Goal: Communication & Community: Answer question/provide support

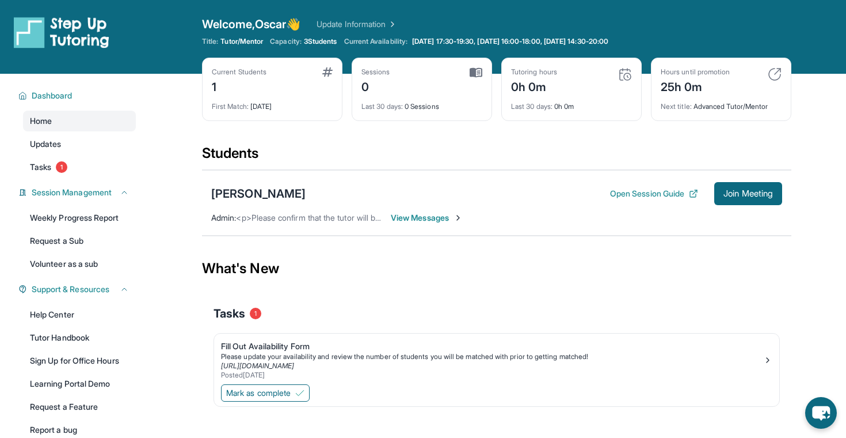
click at [401, 215] on span "View Messages" at bounding box center [427, 218] width 72 height 12
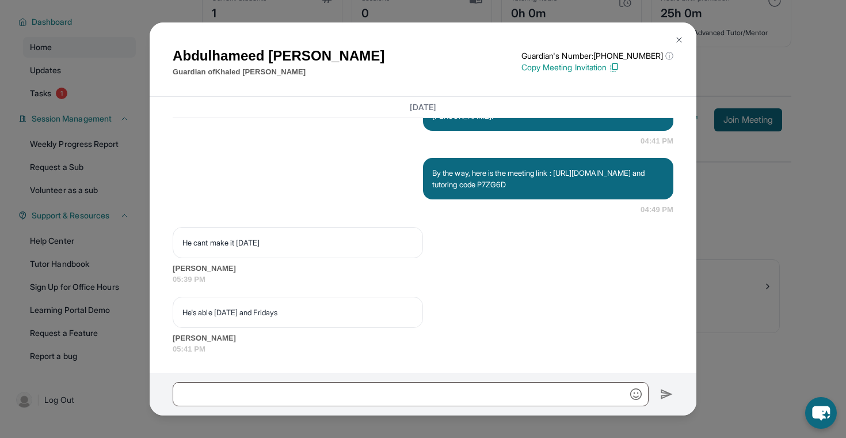
scroll to position [963, 0]
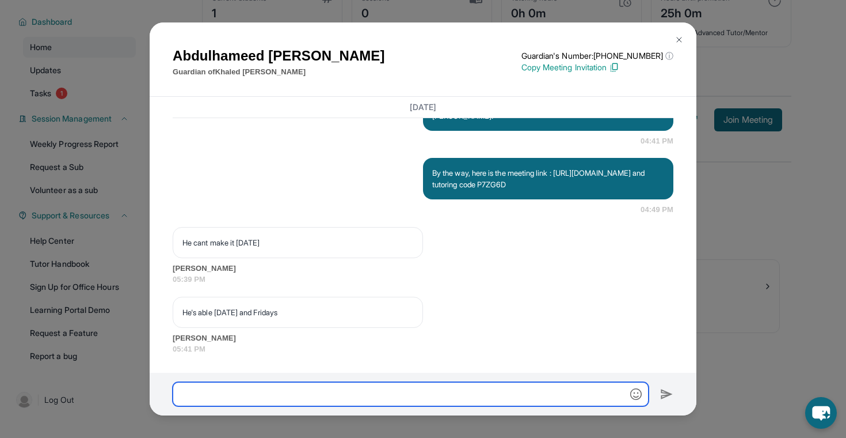
click at [252, 393] on input "text" at bounding box center [411, 394] width 476 height 24
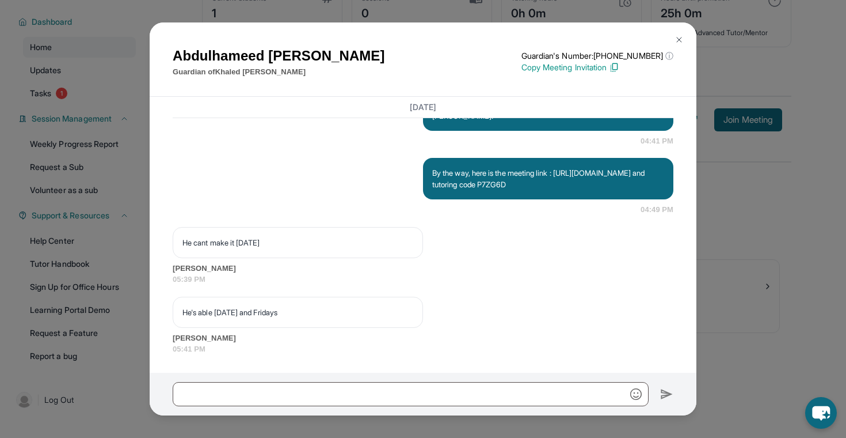
click at [678, 35] on img at bounding box center [679, 39] width 9 height 9
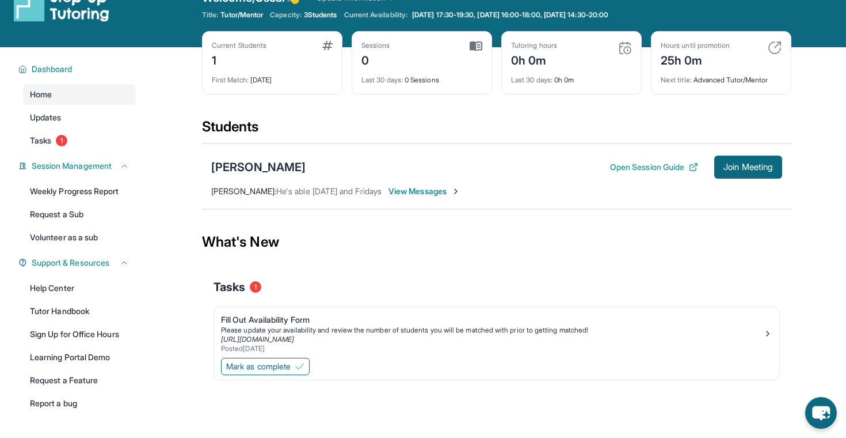
scroll to position [15, 0]
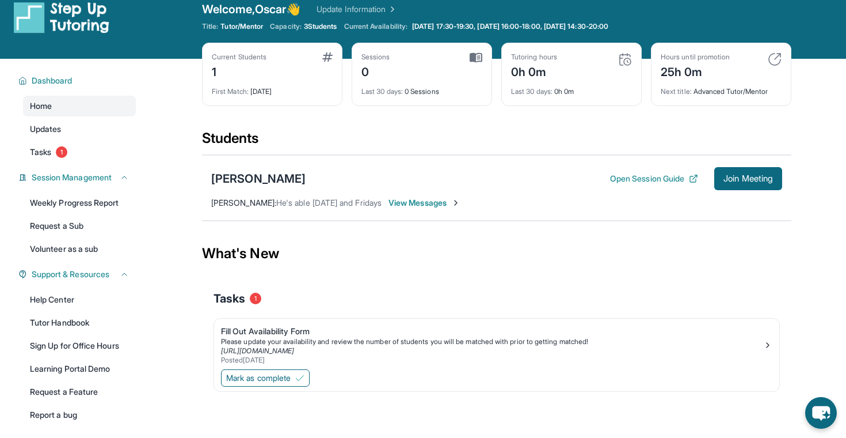
click at [415, 203] on span "View Messages" at bounding box center [425, 203] width 72 height 12
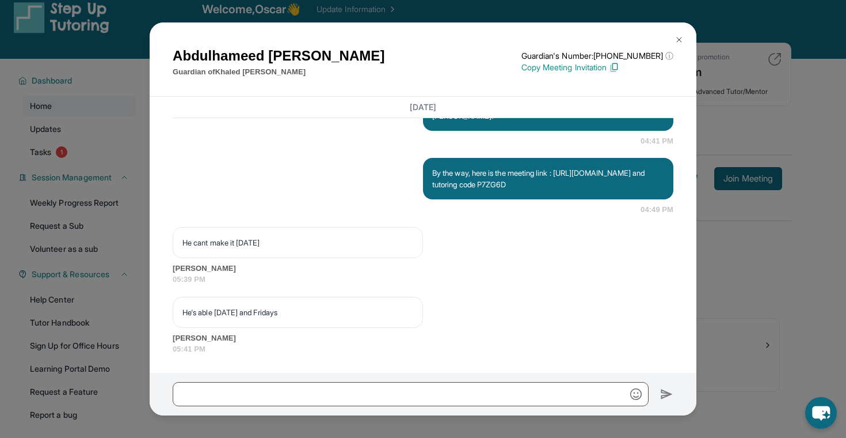
scroll to position [918, 0]
click at [678, 36] on img at bounding box center [679, 39] width 9 height 9
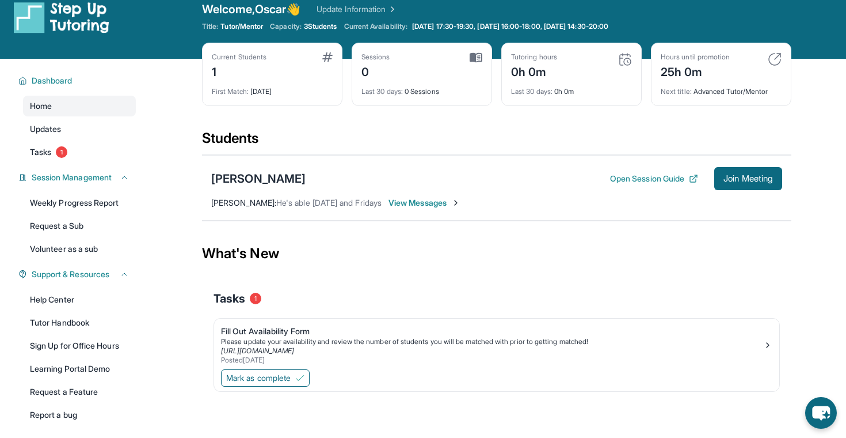
scroll to position [0, 0]
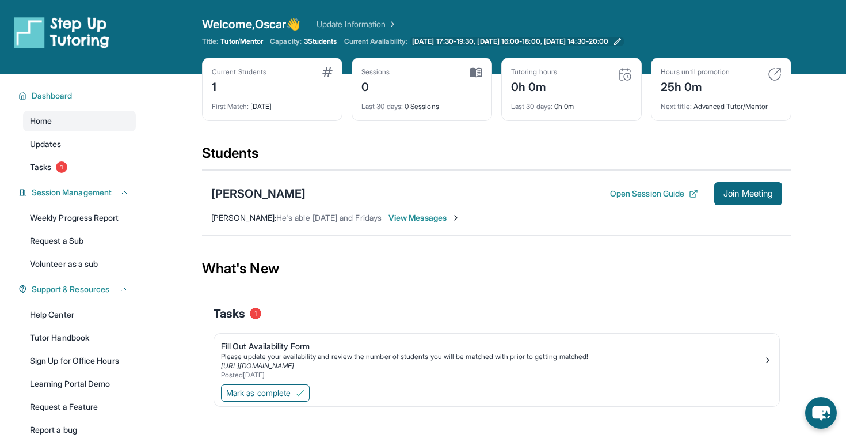
click at [584, 40] on span "[DATE] 17:30-19:30, [DATE] 16:00-18:00, [DATE] 14:30-20:00" at bounding box center [510, 41] width 196 height 9
click at [419, 214] on span "View Messages" at bounding box center [425, 218] width 72 height 12
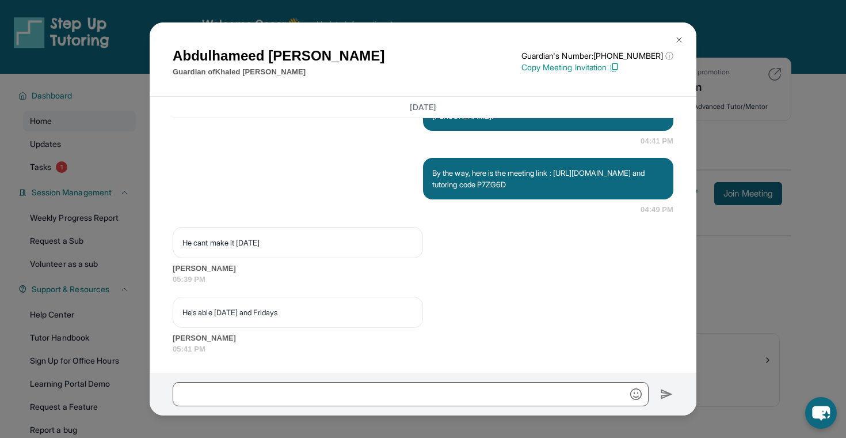
scroll to position [963, 0]
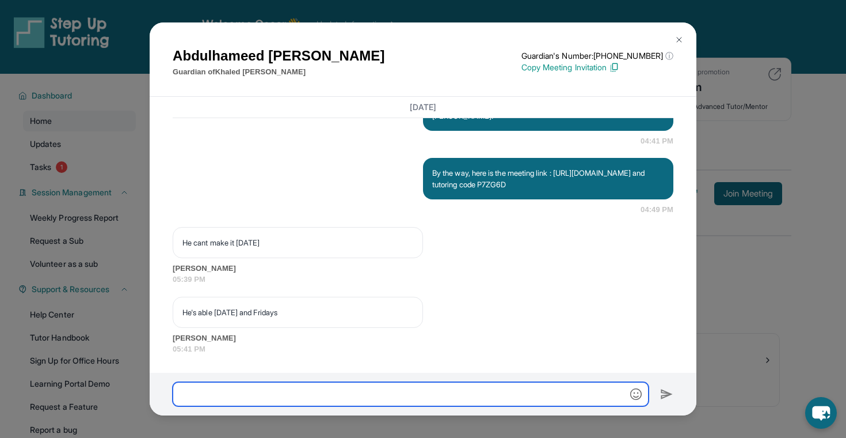
click at [347, 396] on input "text" at bounding box center [411, 394] width 476 height 24
click at [463, 391] on input "**********" at bounding box center [411, 394] width 476 height 24
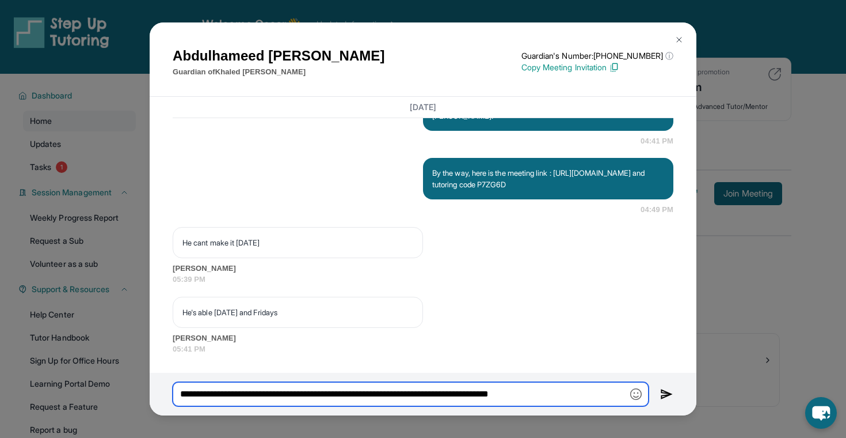
click at [569, 387] on input "**********" at bounding box center [411, 394] width 476 height 24
click at [580, 395] on input "**********" at bounding box center [411, 394] width 476 height 24
click at [470, 386] on input "**********" at bounding box center [411, 394] width 476 height 24
click at [477, 397] on input "**********" at bounding box center [411, 394] width 476 height 24
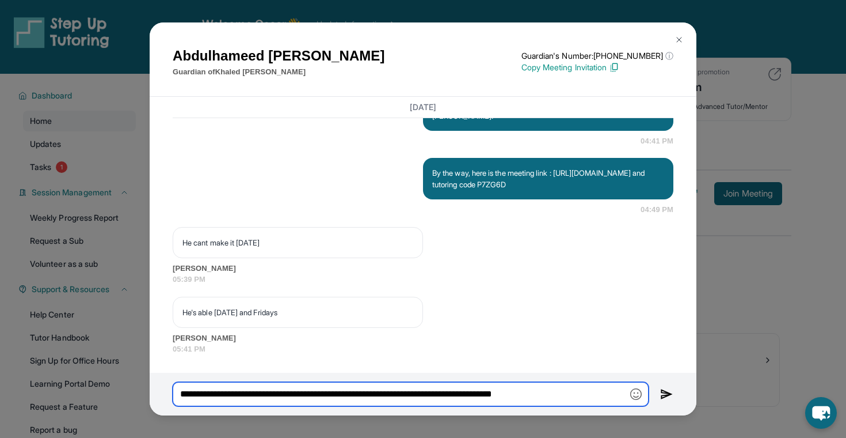
click at [584, 395] on input "**********" at bounding box center [411, 394] width 476 height 24
type input "**********"
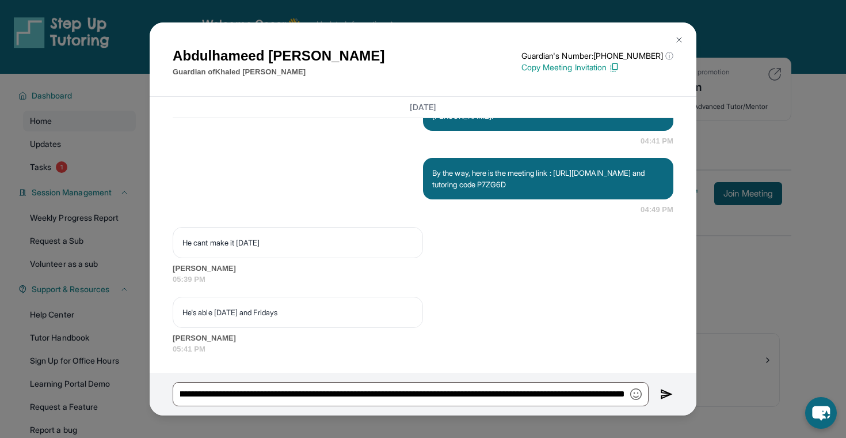
scroll to position [0, 0]
click at [663, 400] on img at bounding box center [666, 394] width 13 height 14
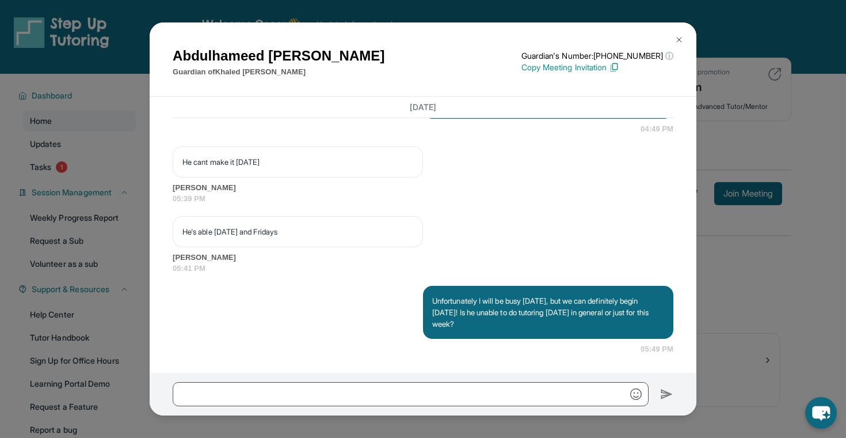
scroll to position [1044, 0]
click at [279, 227] on p "He's able [DATE] and Fridays" at bounding box center [297, 232] width 231 height 12
click at [311, 196] on span "05:39 PM" at bounding box center [423, 199] width 501 height 12
click at [675, 32] on button at bounding box center [679, 39] width 23 height 23
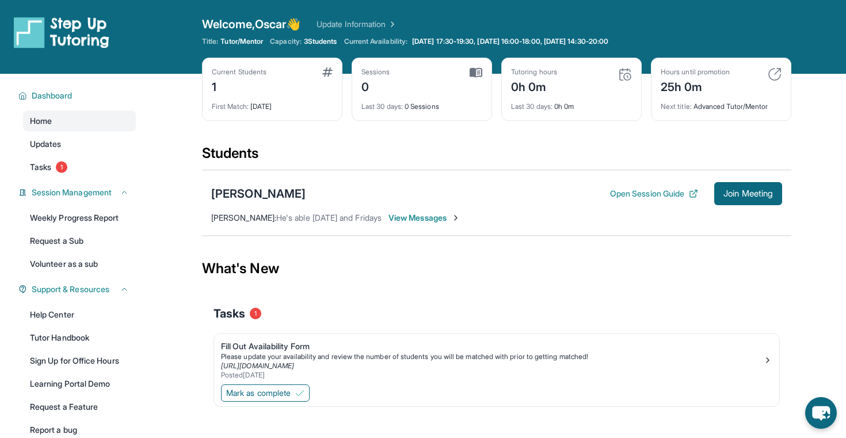
click at [417, 220] on span "View Messages" at bounding box center [425, 218] width 72 height 12
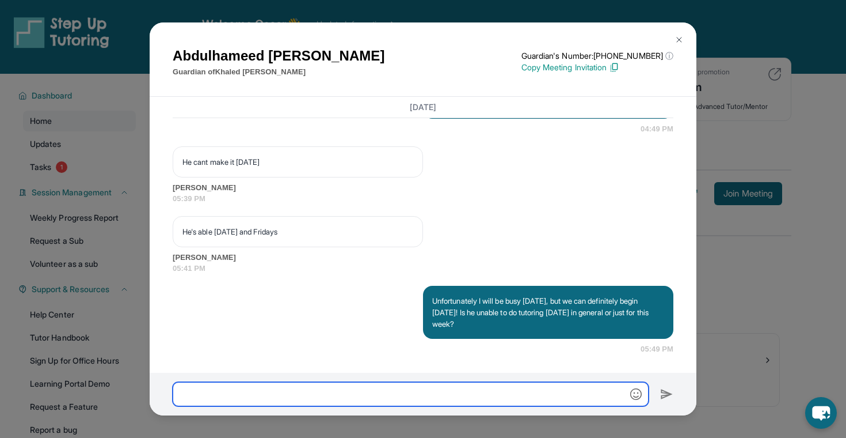
click at [289, 392] on input "text" at bounding box center [411, 394] width 476 height 24
type input "**"
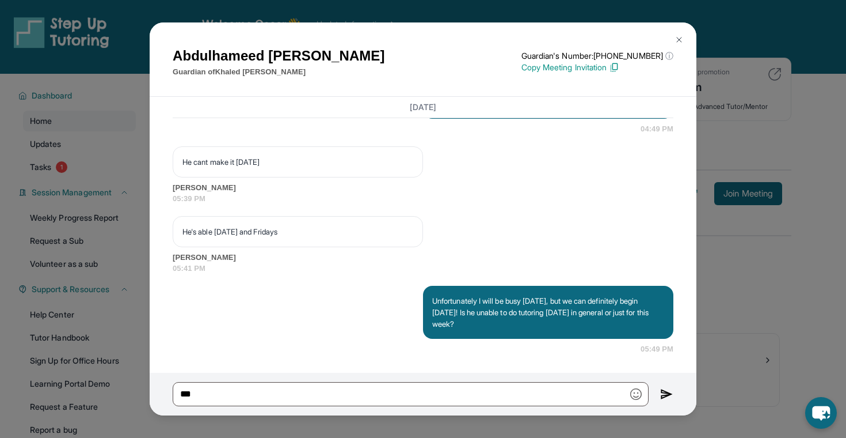
click at [680, 35] on button at bounding box center [679, 39] width 23 height 23
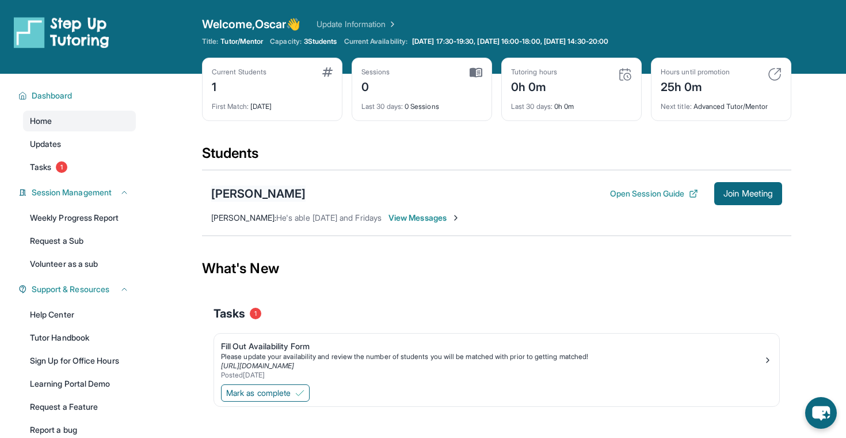
click at [266, 188] on div "[PERSON_NAME]" at bounding box center [258, 193] width 94 height 16
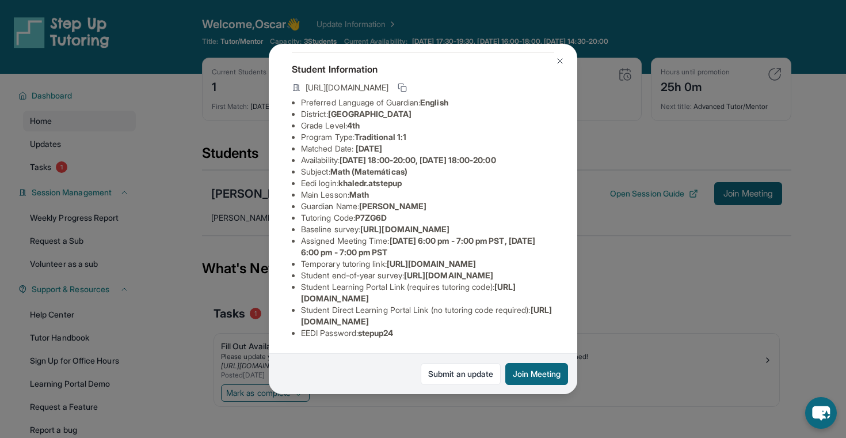
scroll to position [65, 0]
click at [436, 375] on link "Submit an update" at bounding box center [461, 374] width 80 height 22
click at [558, 55] on button at bounding box center [560, 61] width 23 height 23
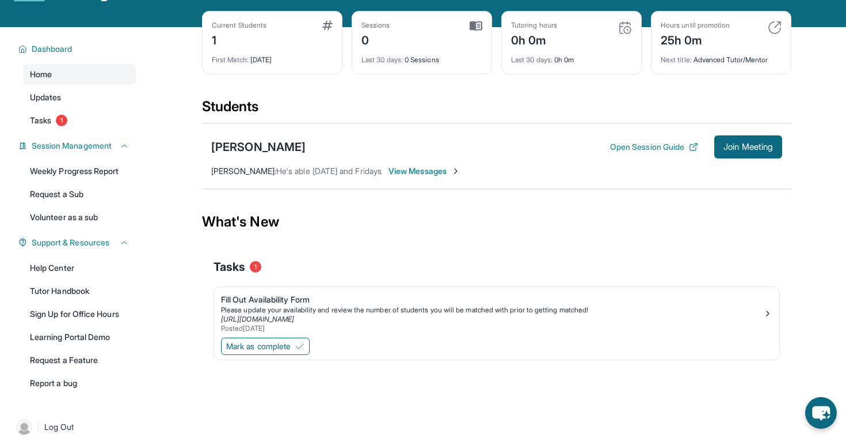
scroll to position [74, 0]
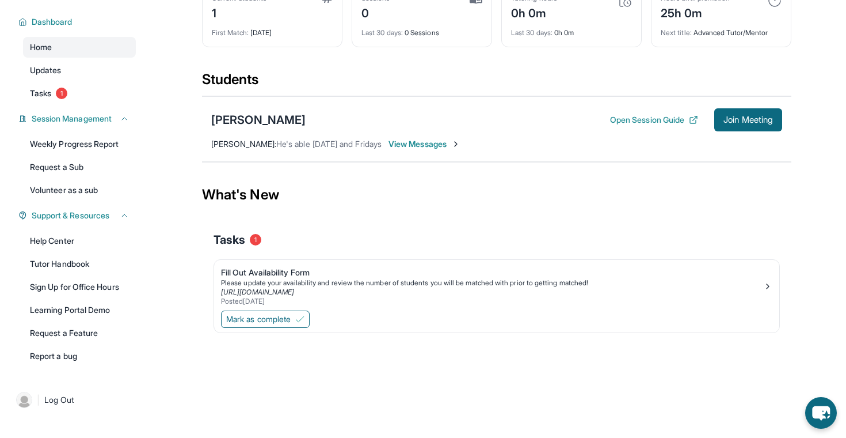
click at [404, 132] on div "[PERSON_NAME] Open Session Guide Join Meeting [PERSON_NAME] : He's able [DATE] …" at bounding box center [497, 129] width 590 height 66
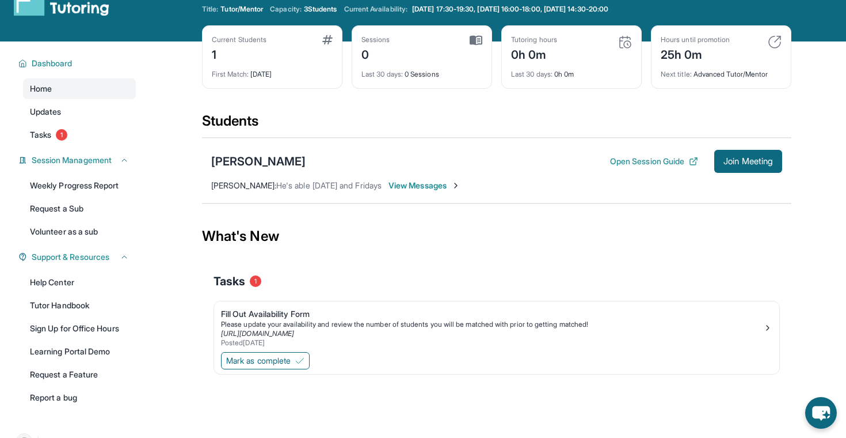
scroll to position [0, 0]
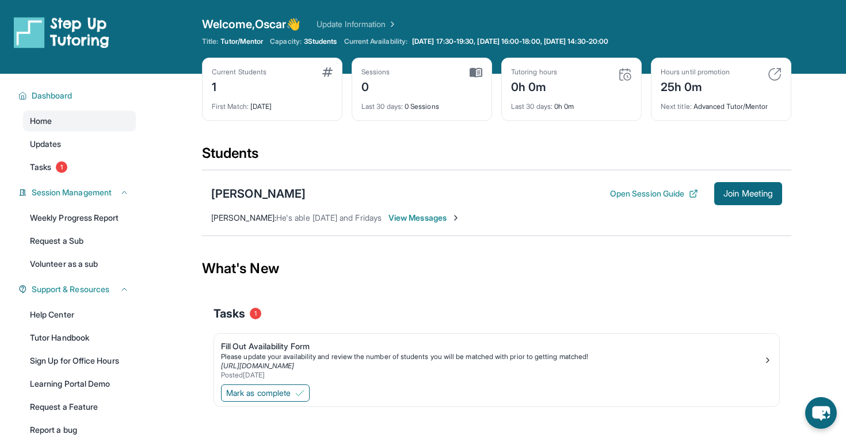
click at [419, 220] on span "View Messages" at bounding box center [425, 218] width 72 height 12
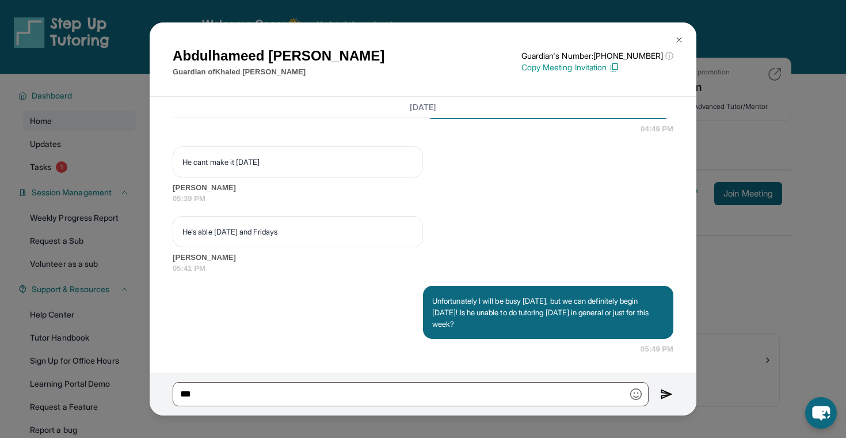
scroll to position [1044, 0]
click at [239, 162] on p "He cant make it [DATE]" at bounding box center [297, 162] width 231 height 12
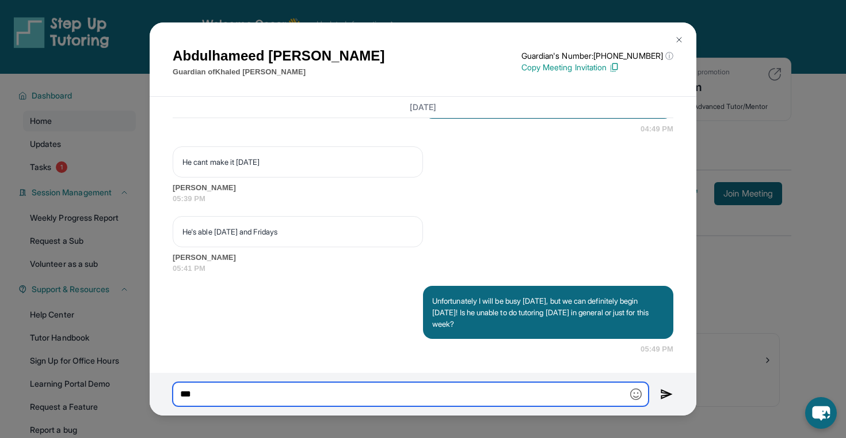
click at [240, 397] on input "**" at bounding box center [411, 394] width 476 height 24
type input "*"
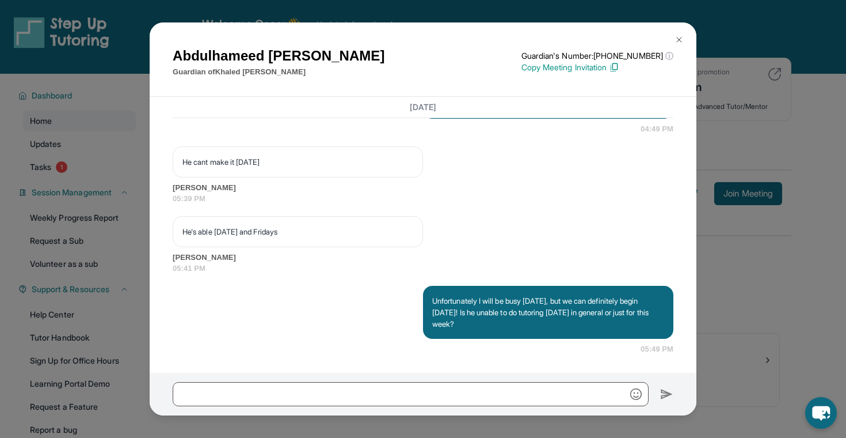
click at [679, 33] on button at bounding box center [679, 39] width 23 height 23
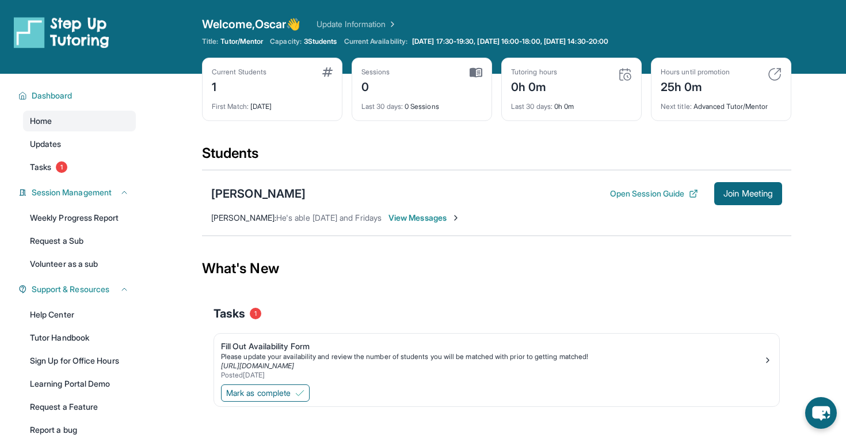
click at [520, 265] on div "What's New" at bounding box center [497, 268] width 590 height 51
click at [419, 226] on div "[PERSON_NAME] Open Session Guide Join Meeting [PERSON_NAME] : He's able [DATE] …" at bounding box center [497, 203] width 590 height 66
click at [418, 212] on span "View Messages" at bounding box center [425, 218] width 72 height 12
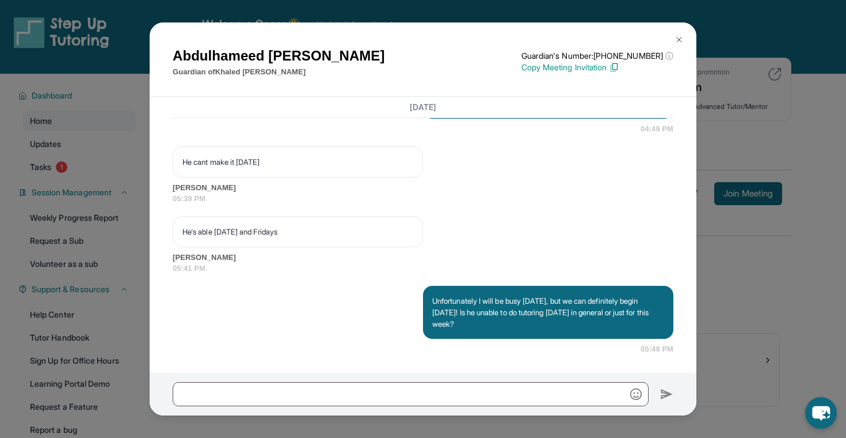
click at [684, 40] on button at bounding box center [679, 39] width 23 height 23
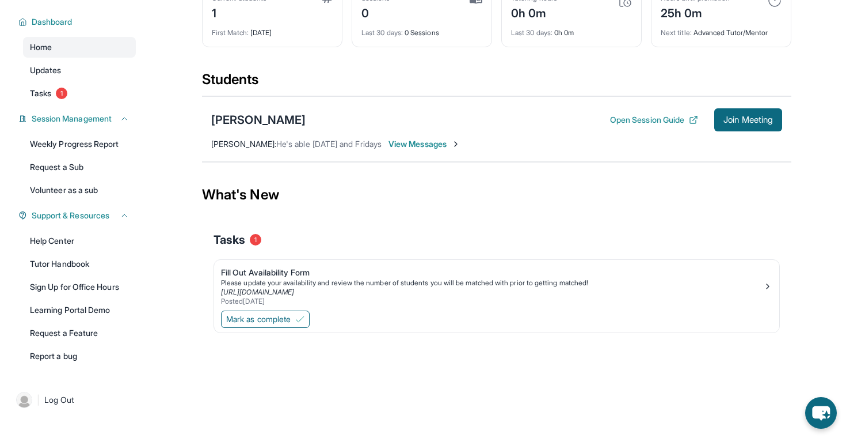
scroll to position [0, 0]
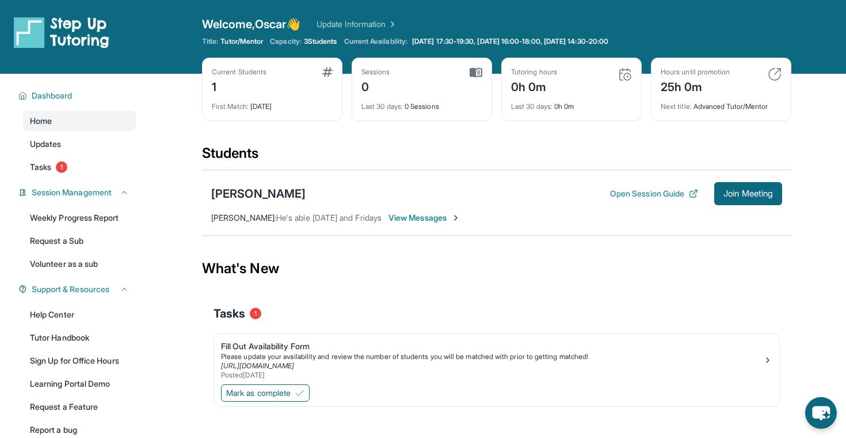
click at [402, 214] on span "View Messages" at bounding box center [425, 218] width 72 height 12
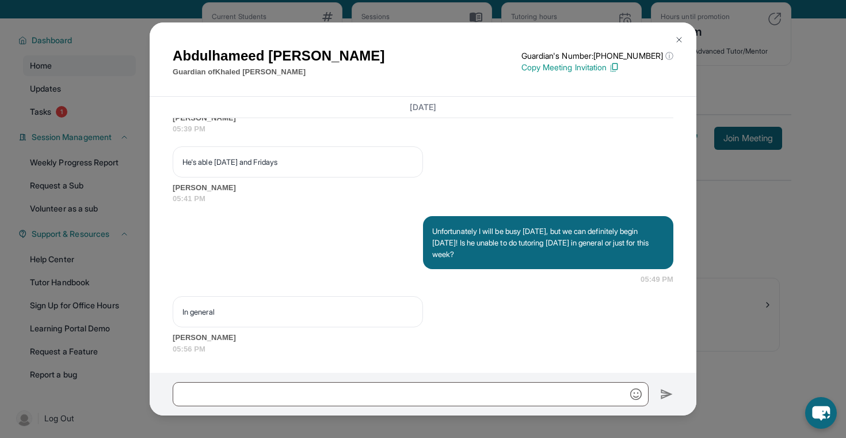
scroll to position [74, 0]
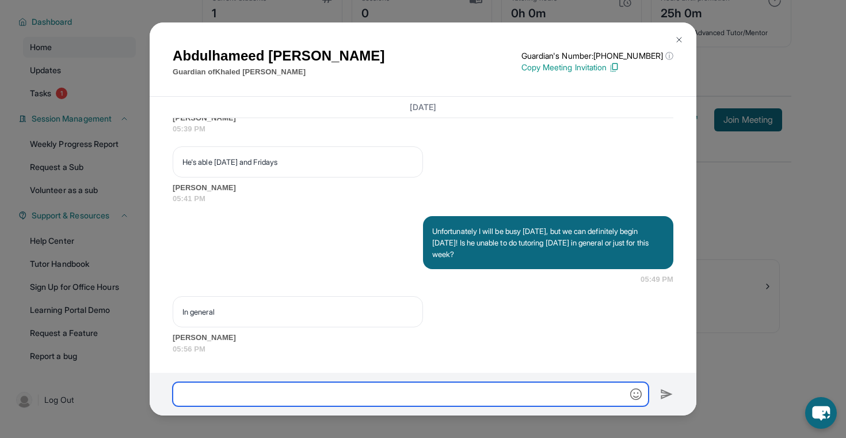
click at [354, 395] on input "text" at bounding box center [411, 394] width 476 height 24
click at [270, 394] on input "**********" at bounding box center [411, 394] width 476 height 24
drag, startPoint x: 270, startPoint y: 391, endPoint x: 419, endPoint y: 370, distance: 150.0
click at [419, 370] on div "[PERSON_NAME] Guardian of [PERSON_NAME] Guardian's Number: [PHONE_NUMBER] ⓘ Thi…" at bounding box center [423, 218] width 547 height 393
type input "**********"
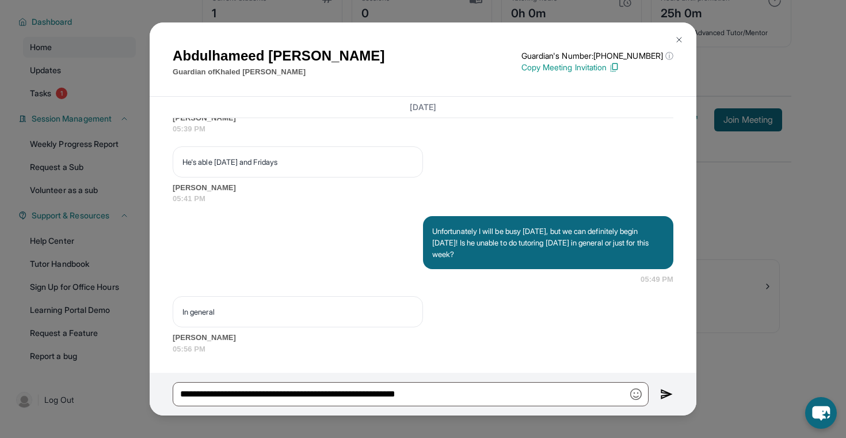
click at [417, 370] on div "[DATE] <p>**New Step Up [PERSON_NAME] Chat**: Hi [PERSON_NAME]! This is the sta…" at bounding box center [423, 235] width 547 height 276
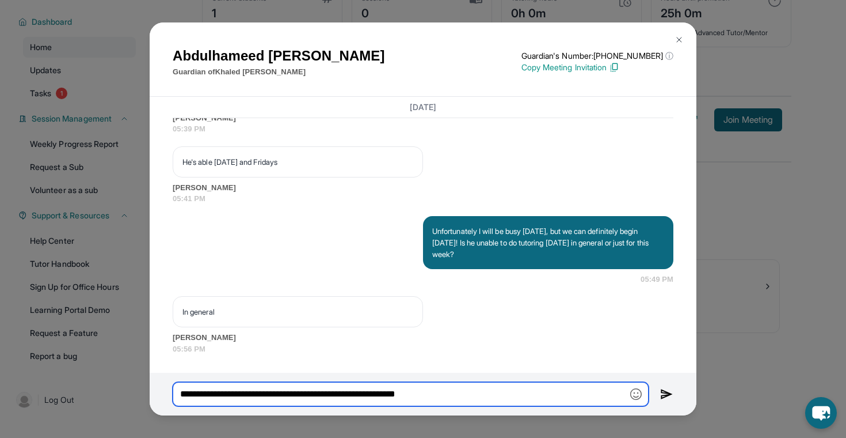
click at [496, 398] on input "**********" at bounding box center [411, 394] width 476 height 24
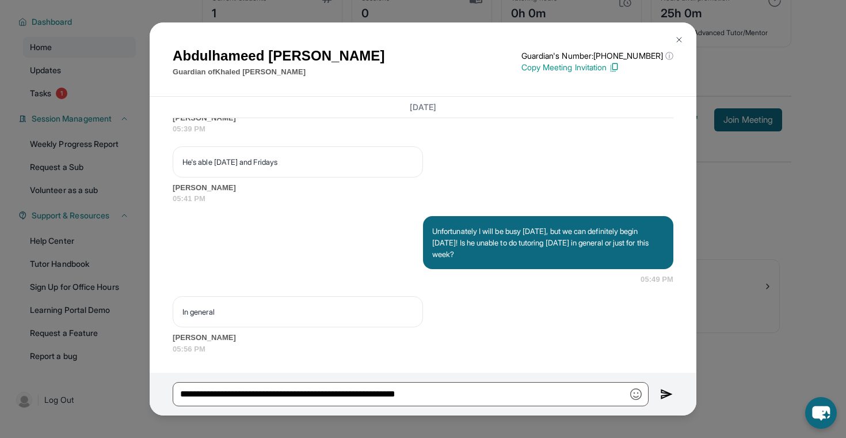
click at [668, 397] on img at bounding box center [666, 394] width 13 height 14
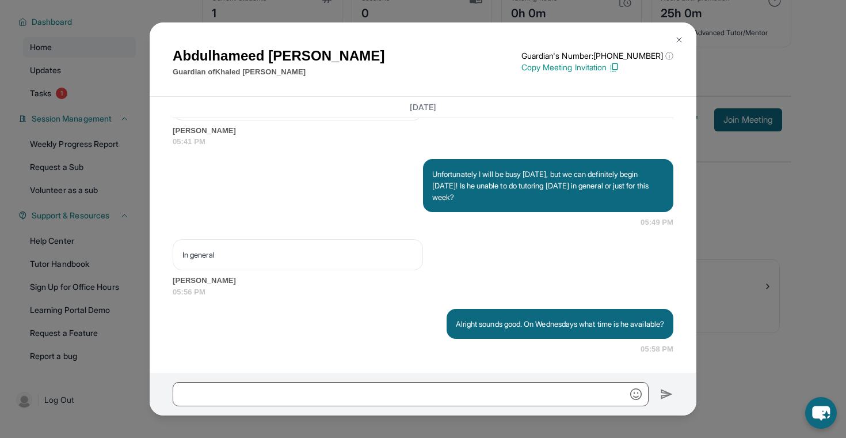
scroll to position [1170, 0]
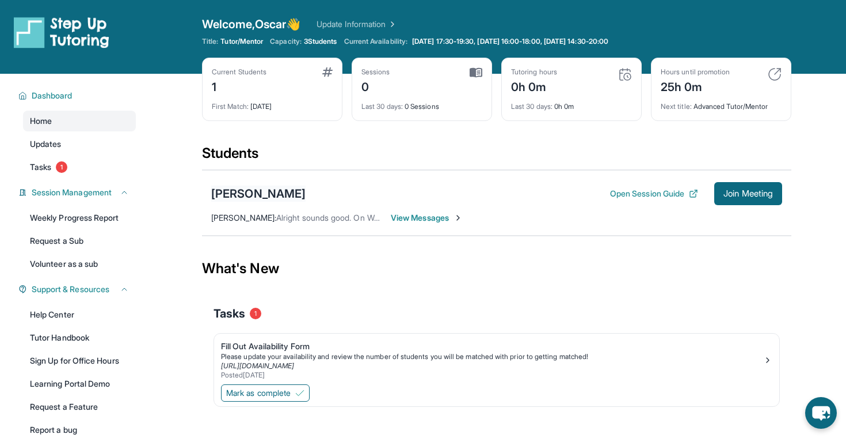
click at [257, 197] on div "[PERSON_NAME]" at bounding box center [258, 193] width 94 height 16
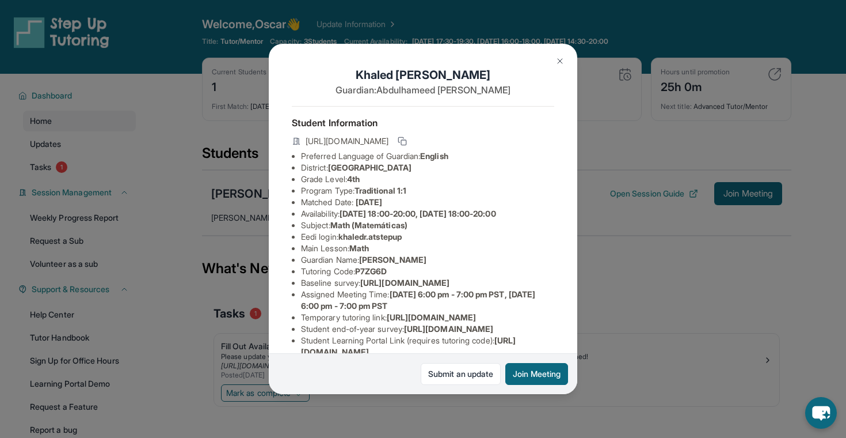
click at [552, 56] on button at bounding box center [560, 61] width 23 height 23
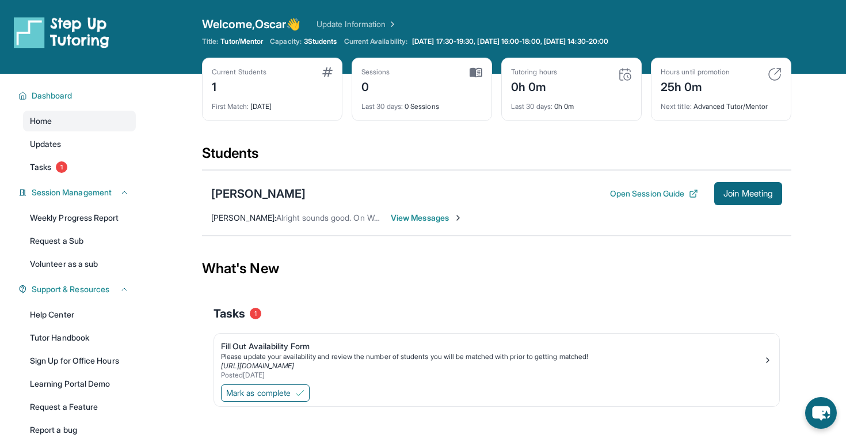
click at [425, 215] on span "View Messages" at bounding box center [427, 218] width 72 height 12
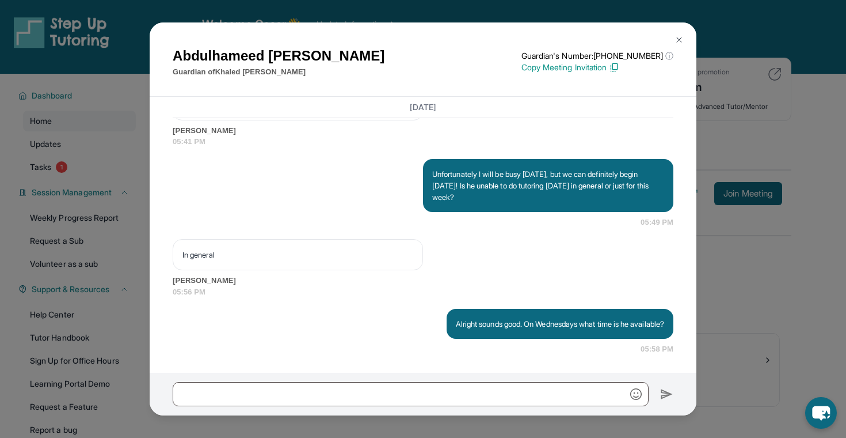
scroll to position [1170, 0]
click at [682, 26] on div "Abdulhameed Radman Guardian of Khaled Radman Guardian's Number: +12672142086 ⓘ …" at bounding box center [423, 59] width 547 height 74
click at [678, 32] on button at bounding box center [679, 39] width 23 height 23
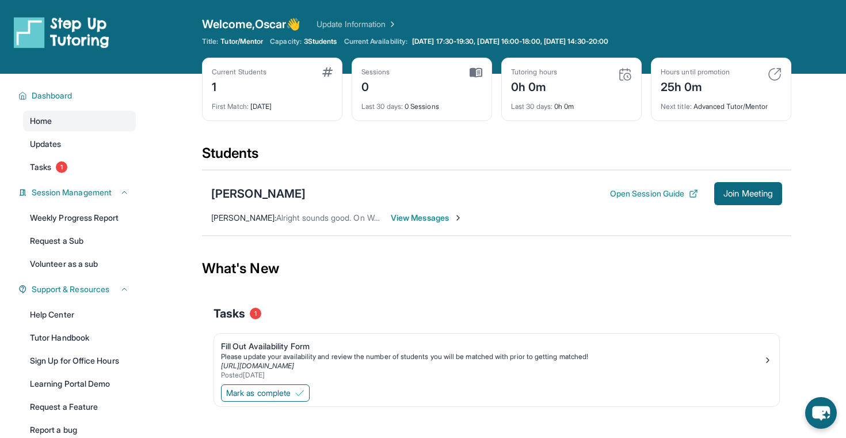
click at [508, 260] on div "What's New" at bounding box center [497, 268] width 590 height 51
click at [396, 217] on span "View Messages" at bounding box center [427, 218] width 72 height 12
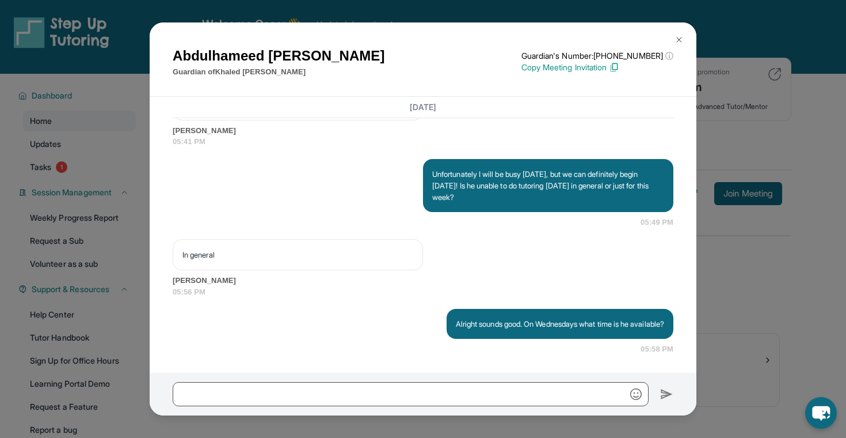
click at [685, 37] on button at bounding box center [679, 39] width 23 height 23
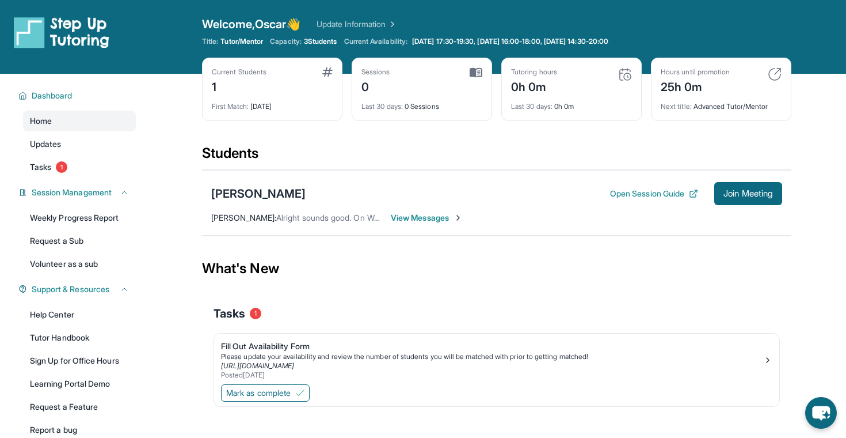
click at [399, 216] on span "View Messages" at bounding box center [427, 218] width 72 height 12
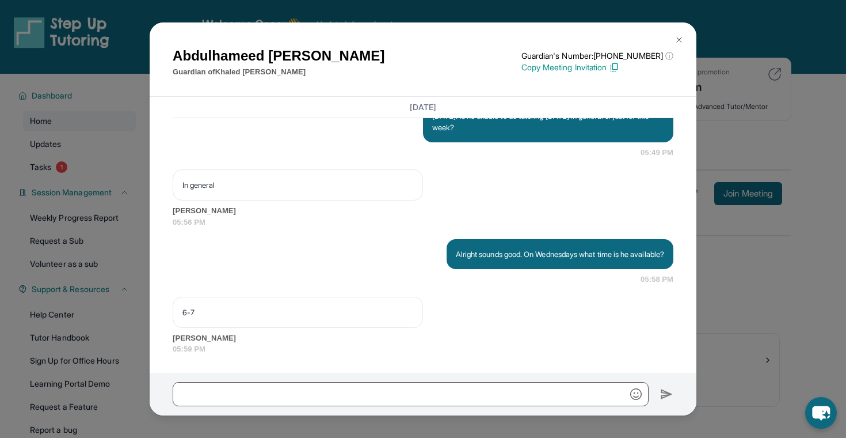
scroll to position [74, 0]
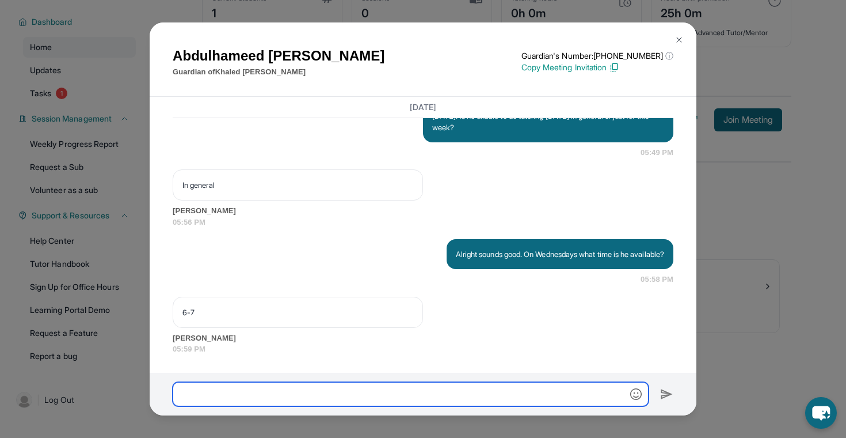
click at [464, 398] on input "text" at bounding box center [411, 394] width 476 height 24
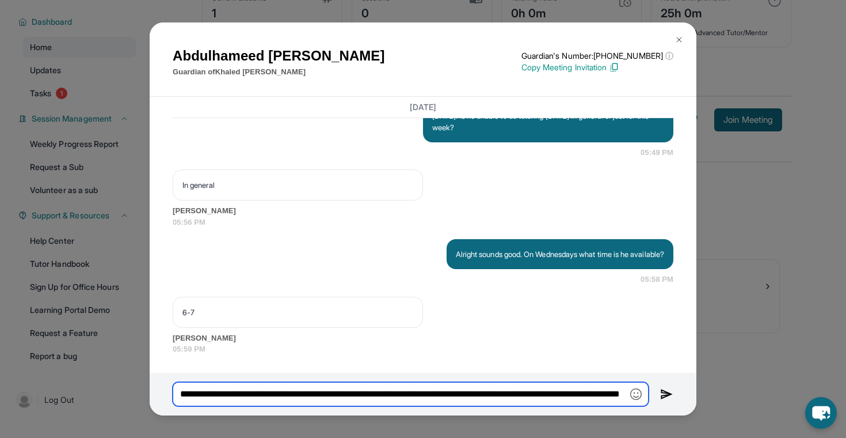
scroll to position [0, 97]
click at [590, 390] on input "**********" at bounding box center [411, 394] width 476 height 24
drag, startPoint x: 462, startPoint y: 393, endPoint x: 345, endPoint y: 390, distance: 116.9
click at [345, 390] on input "**********" at bounding box center [411, 394] width 476 height 24
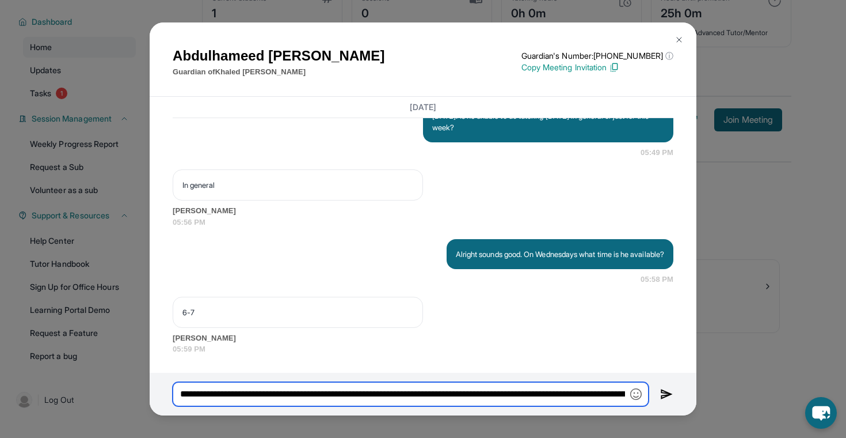
click at [345, 390] on input "**********" at bounding box center [411, 394] width 476 height 24
drag, startPoint x: 578, startPoint y: 392, endPoint x: 666, endPoint y: 392, distance: 88.1
click at [666, 392] on div "**********" at bounding box center [423, 393] width 547 height 43
click at [187, 394] on input "**********" at bounding box center [411, 394] width 476 height 24
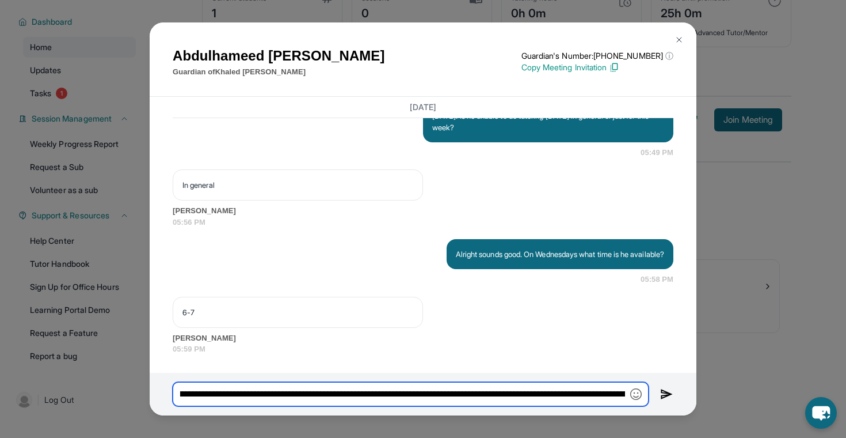
scroll to position [0, 0]
drag, startPoint x: 187, startPoint y: 394, endPoint x: 607, endPoint y: 387, distance: 419.7
click at [607, 387] on input "**********" at bounding box center [411, 394] width 476 height 24
drag, startPoint x: 607, startPoint y: 387, endPoint x: 412, endPoint y: 395, distance: 194.7
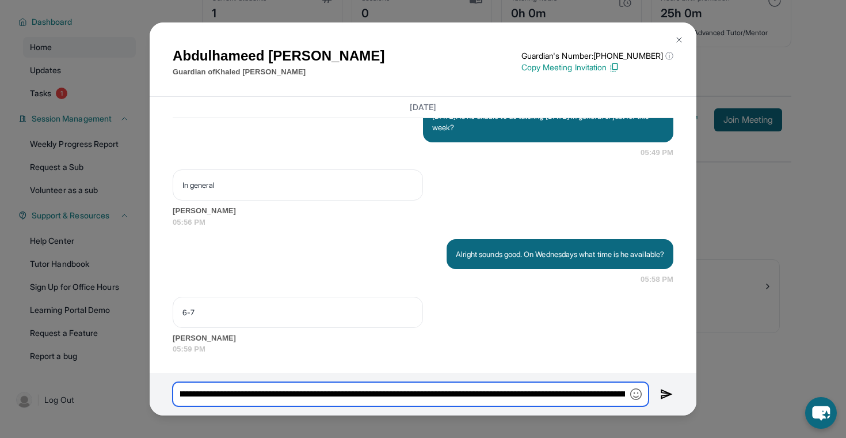
click at [412, 395] on input "**********" at bounding box center [411, 394] width 476 height 24
click at [454, 389] on input "**********" at bounding box center [411, 394] width 476 height 24
drag, startPoint x: 547, startPoint y: 394, endPoint x: 504, endPoint y: 397, distance: 43.3
click at [504, 397] on input "**********" at bounding box center [411, 394] width 476 height 24
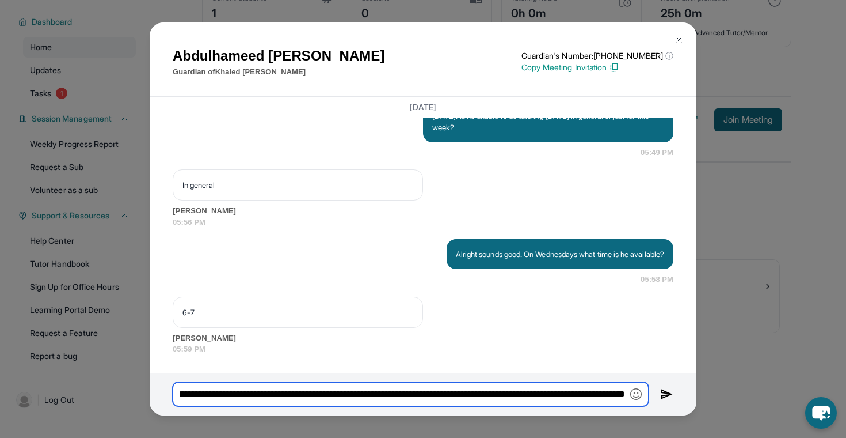
click at [504, 397] on input "**********" at bounding box center [411, 394] width 476 height 24
click at [469, 394] on input "**********" at bounding box center [411, 394] width 476 height 24
click at [489, 399] on input "**********" at bounding box center [411, 394] width 476 height 24
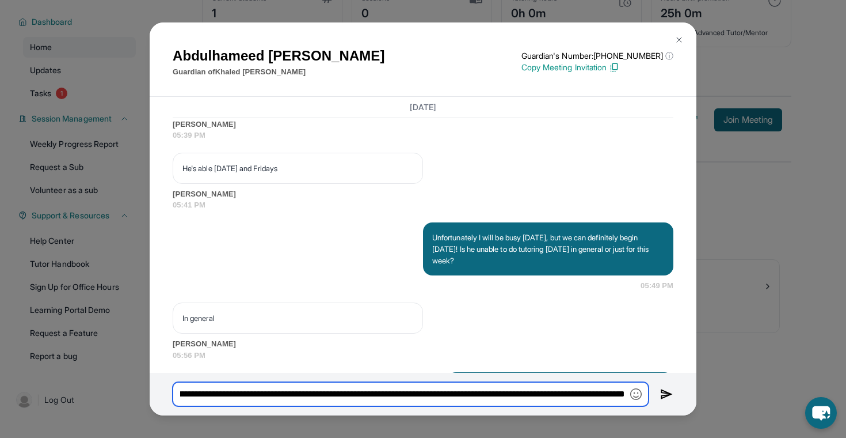
scroll to position [1240, 0]
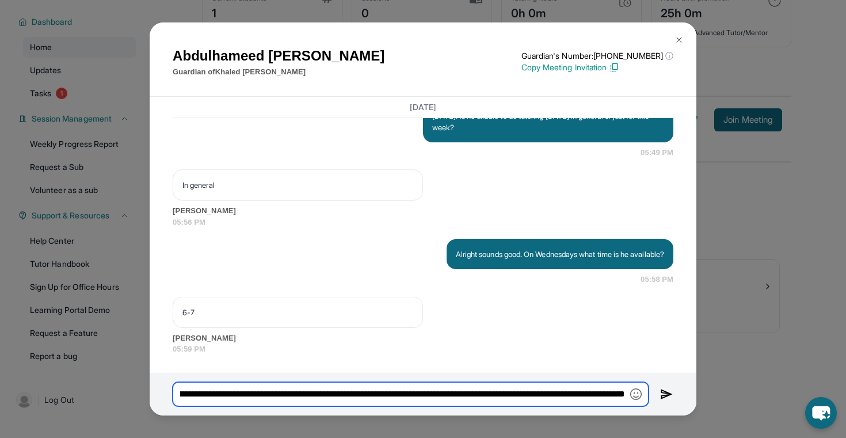
type input "**********"
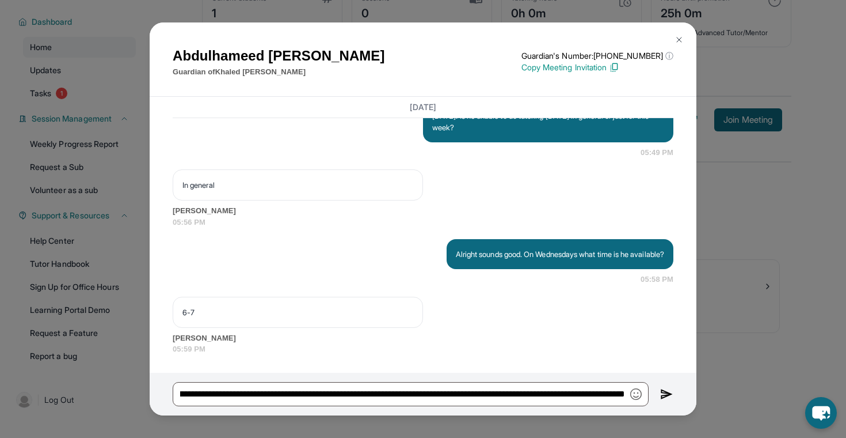
scroll to position [0, 0]
click at [666, 398] on img at bounding box center [666, 394] width 13 height 14
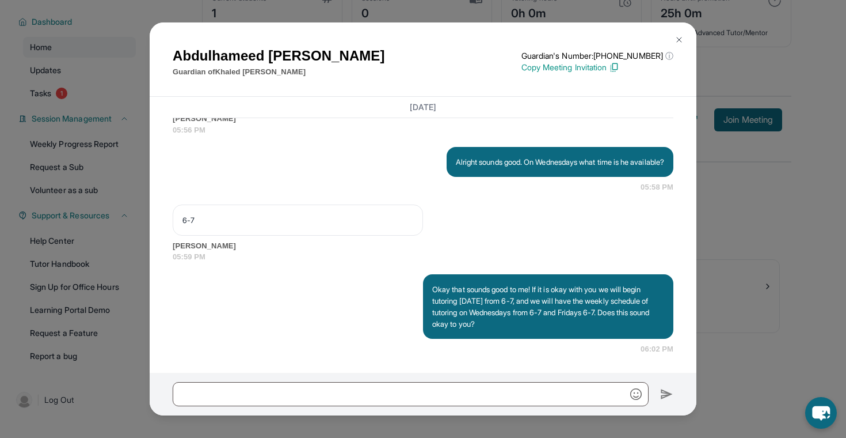
scroll to position [1332, 0]
click at [678, 38] on img at bounding box center [679, 39] width 9 height 9
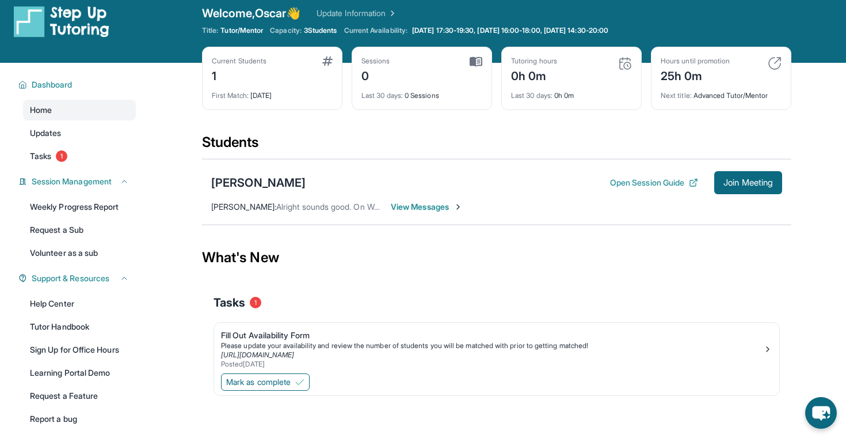
scroll to position [10, 0]
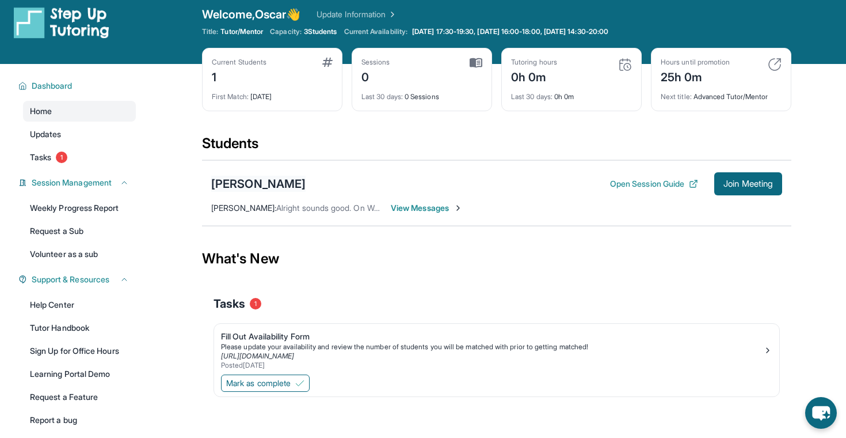
click at [253, 178] on div "[PERSON_NAME]" at bounding box center [258, 184] width 94 height 16
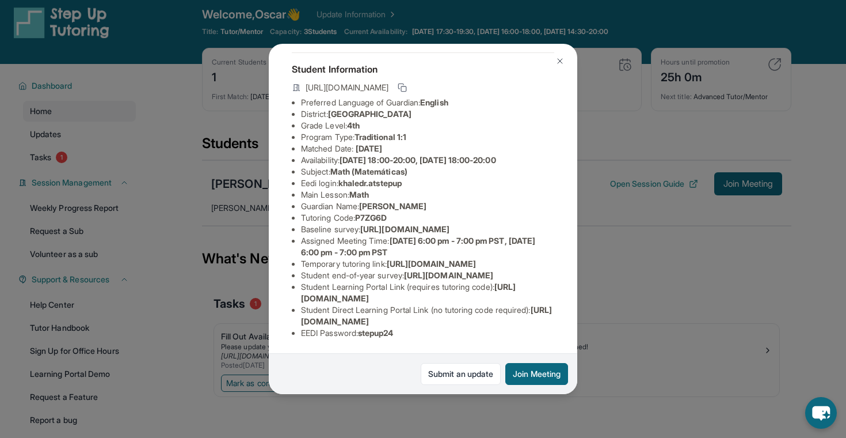
scroll to position [60, 5]
click at [389, 258] on li "Assigned Meeting Time : Tuesday 6:00 pm - 7:00 pm PST, Friday 6:00 pm - 7:00 pm…" at bounding box center [427, 246] width 253 height 23
click at [417, 257] on span "[DATE] 6:00 pm - 7:00 pm PST, [DATE] 6:00 pm - 7:00 pm PST" at bounding box center [418, 245] width 234 height 21
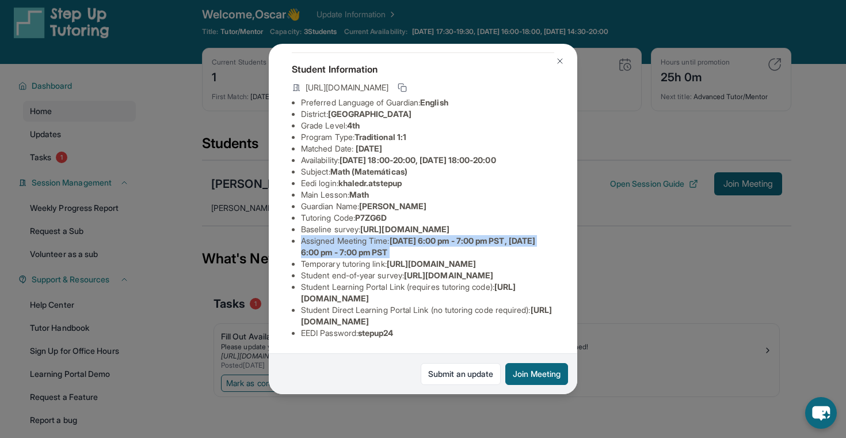
click at [417, 257] on span "[DATE] 6:00 pm - 7:00 pm PST, [DATE] 6:00 pm - 7:00 pm PST" at bounding box center [418, 245] width 234 height 21
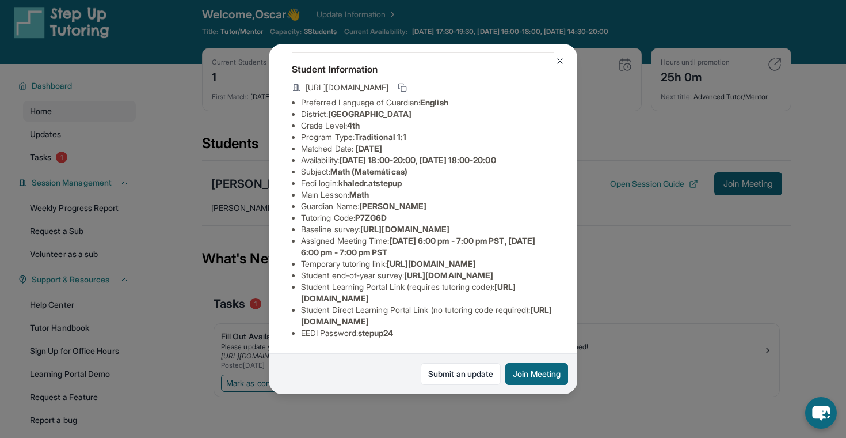
click at [367, 257] on span "[DATE] 6:00 pm - 7:00 pm PST, [DATE] 6:00 pm - 7:00 pm PST" at bounding box center [418, 245] width 234 height 21
click at [437, 372] on link "Submit an update" at bounding box center [461, 374] width 80 height 22
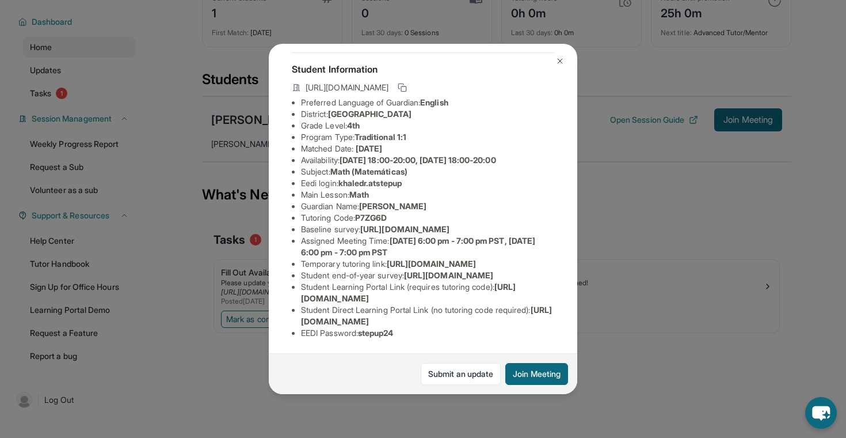
click at [559, 61] on img at bounding box center [560, 60] width 9 height 9
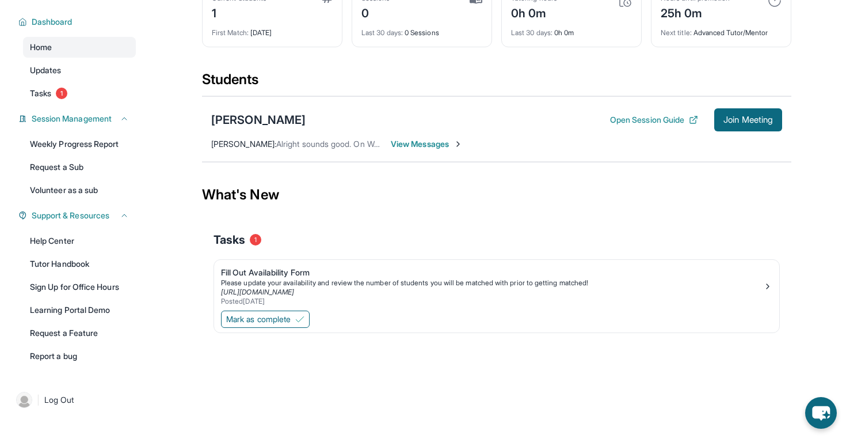
scroll to position [0, 0]
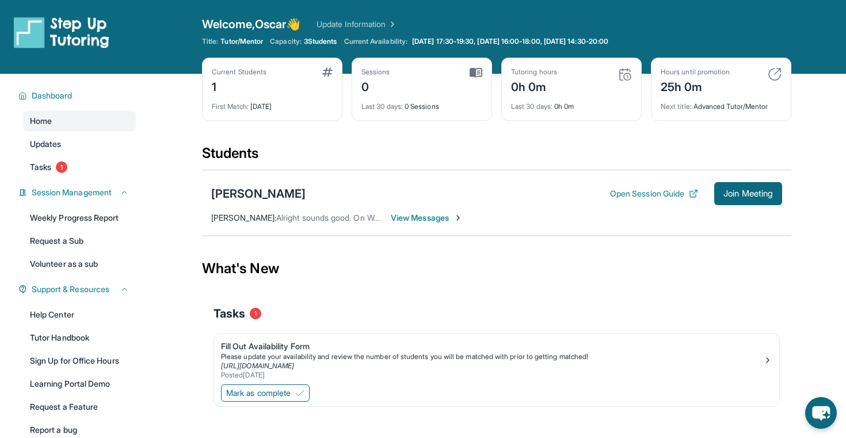
click at [352, 24] on link "Update Information" at bounding box center [357, 24] width 81 height 12
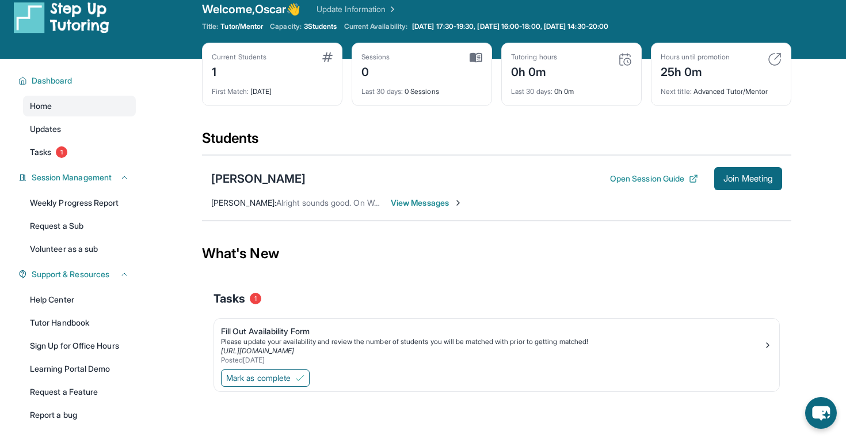
scroll to position [9, 0]
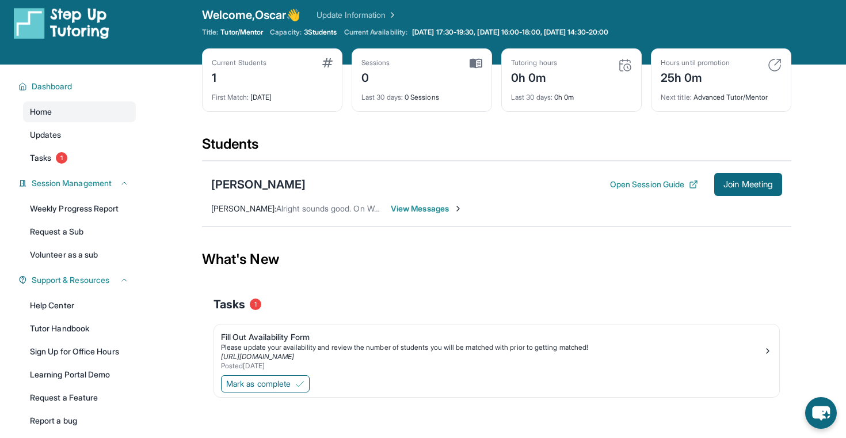
click at [230, 211] on span "Oscar Jimenez-Cervera :" at bounding box center [243, 208] width 65 height 10
click at [254, 127] on div "Current Students 1 First Match : 1 day ago Sessions 0 Last 30 days : 0 Sessions…" at bounding box center [497, 91] width 590 height 86
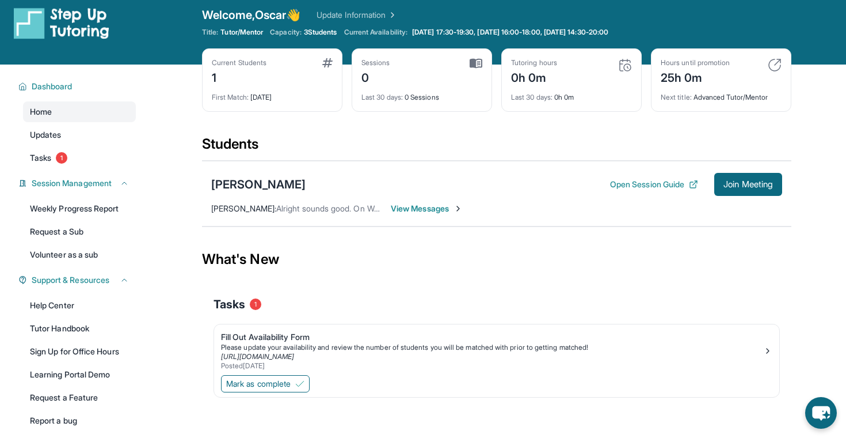
click at [400, 206] on span "View Messages" at bounding box center [427, 209] width 72 height 12
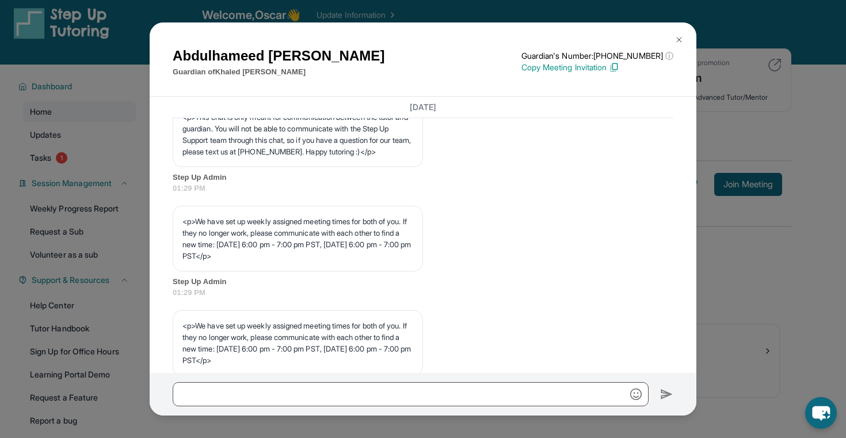
scroll to position [434, 0]
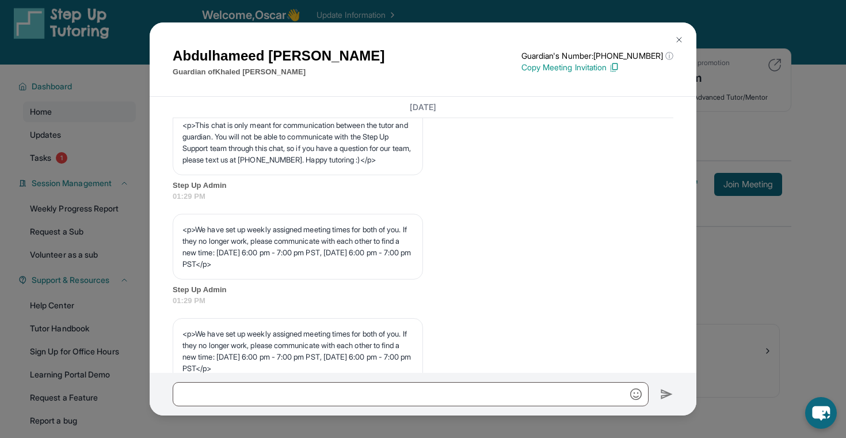
click at [349, 165] on p "<p>This chat is only meant for communication between the tutor and guardian. Yo…" at bounding box center [297, 142] width 231 height 46
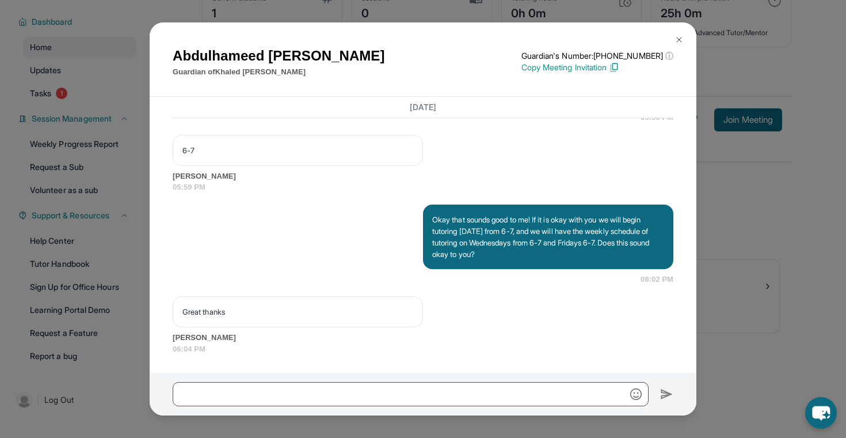
scroll to position [1374, 0]
click at [682, 36] on img at bounding box center [679, 39] width 9 height 9
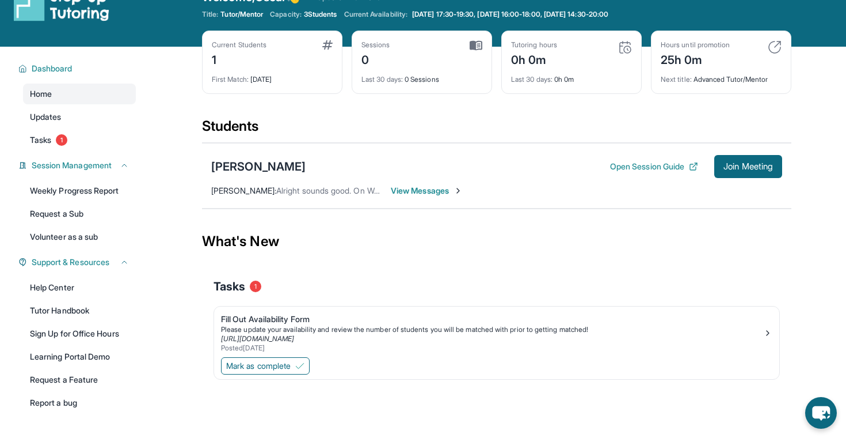
scroll to position [0, 0]
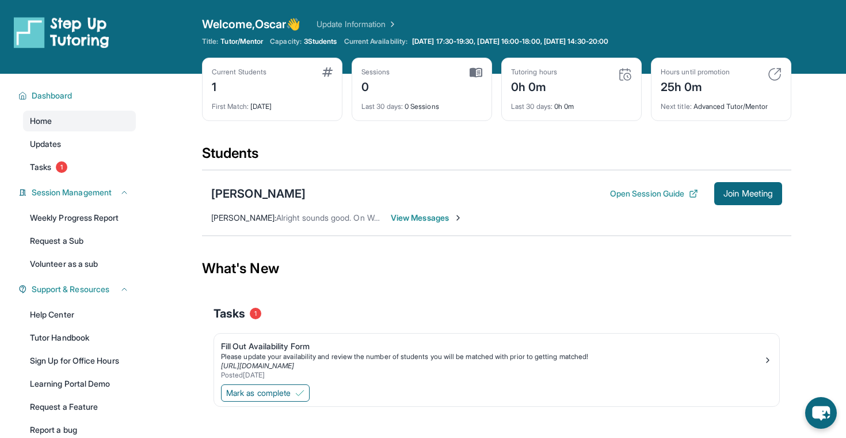
click at [478, 71] on img at bounding box center [476, 72] width 13 height 10
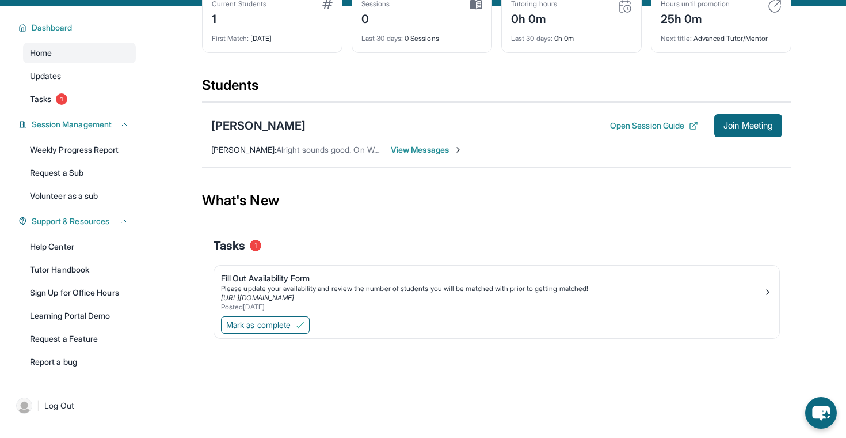
scroll to position [74, 0]
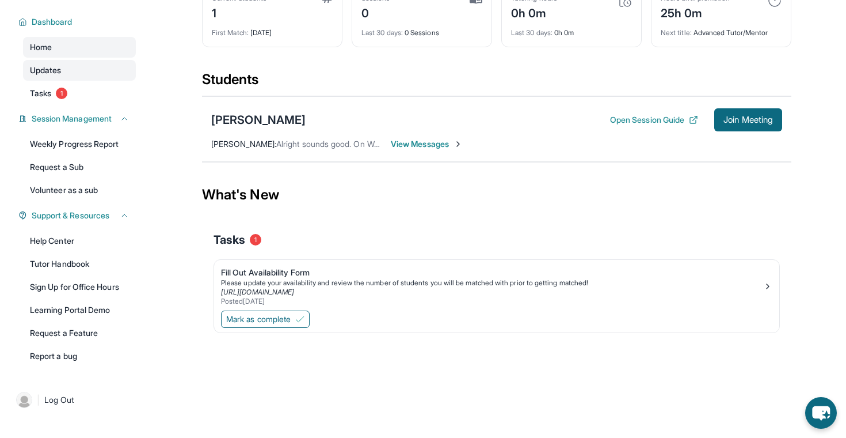
click at [67, 69] on link "Updates" at bounding box center [79, 70] width 113 height 21
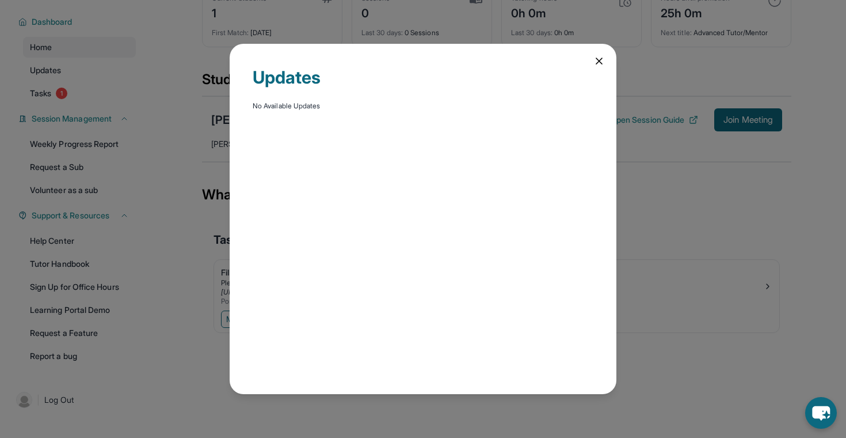
click at [334, 130] on div "Updates No Available Updates" at bounding box center [423, 219] width 387 height 350
click at [76, 183] on div "Updates No Available Updates" at bounding box center [423, 219] width 846 height 438
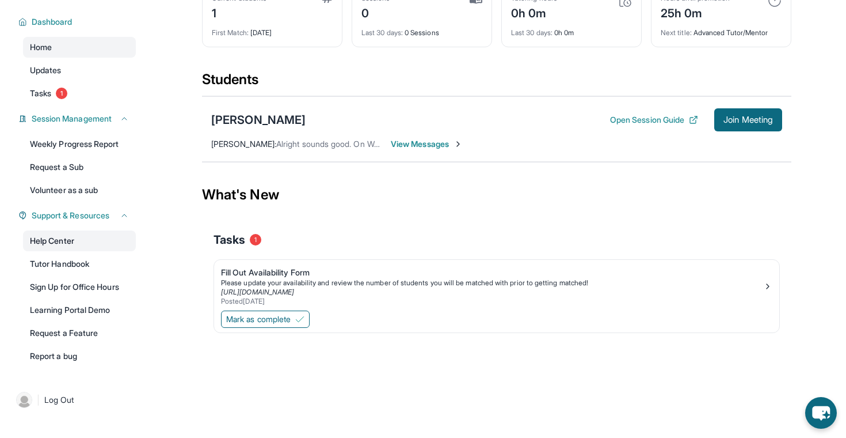
click at [74, 244] on link "Help Center" at bounding box center [79, 240] width 113 height 21
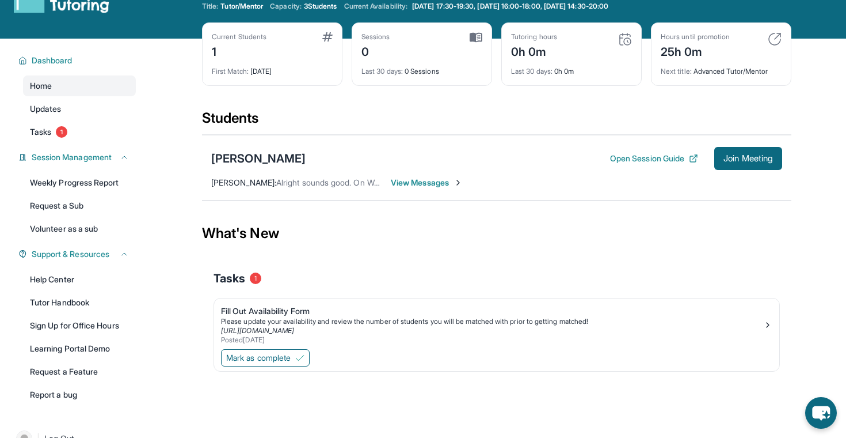
click at [403, 171] on div "Khaled Radman Open Session Guide Join Meeting Oscar Jimenez-Cervera : Alright s…" at bounding box center [497, 168] width 590 height 66
click at [404, 172] on div "Khaled Radman Open Session Guide Join Meeting Oscar Jimenez-Cervera : Alright s…" at bounding box center [497, 168] width 590 height 66
click at [404, 177] on span "View Messages" at bounding box center [427, 183] width 72 height 12
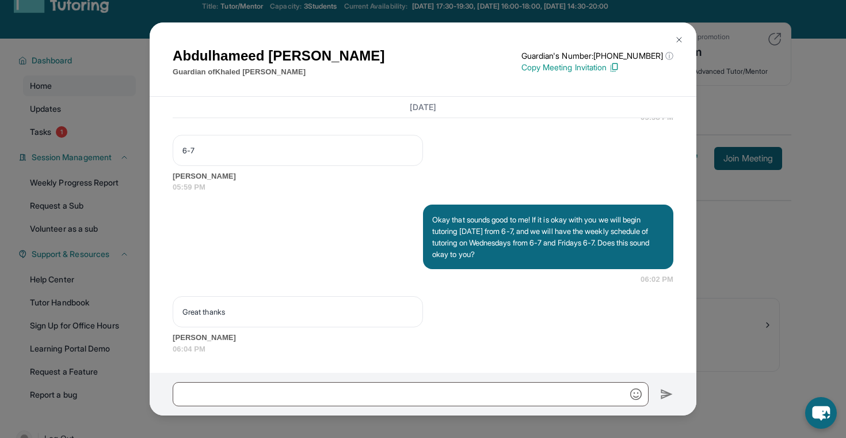
scroll to position [1402, 0]
click at [210, 307] on p "Great thanks" at bounding box center [297, 312] width 231 height 12
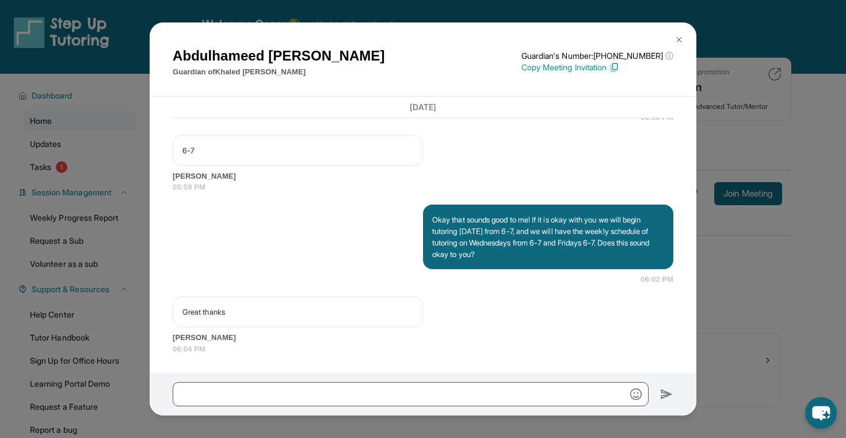
click at [676, 39] on img at bounding box center [679, 39] width 9 height 9
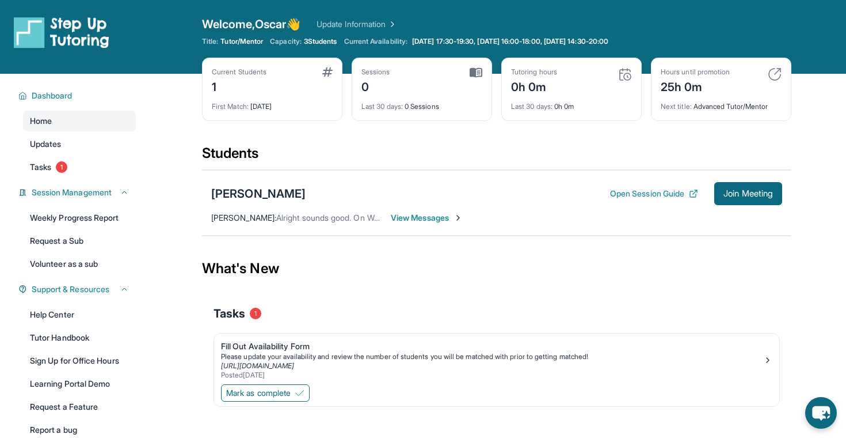
click at [325, 219] on span "Alright sounds good. On Wednesdays what time is he available?" at bounding box center [392, 217] width 232 height 10
click at [429, 216] on span "View Messages" at bounding box center [427, 218] width 72 height 12
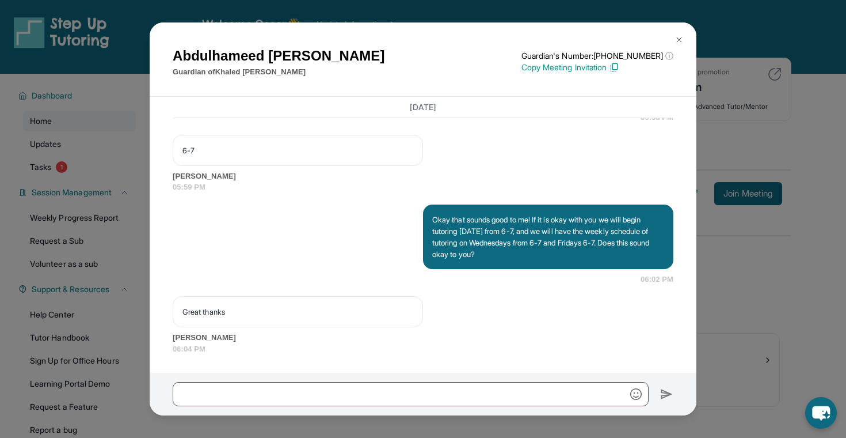
scroll to position [74, 0]
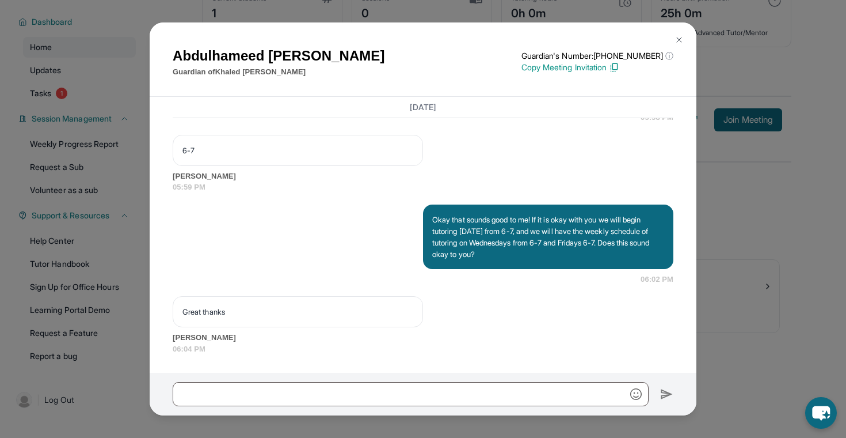
click at [680, 39] on img at bounding box center [679, 39] width 9 height 9
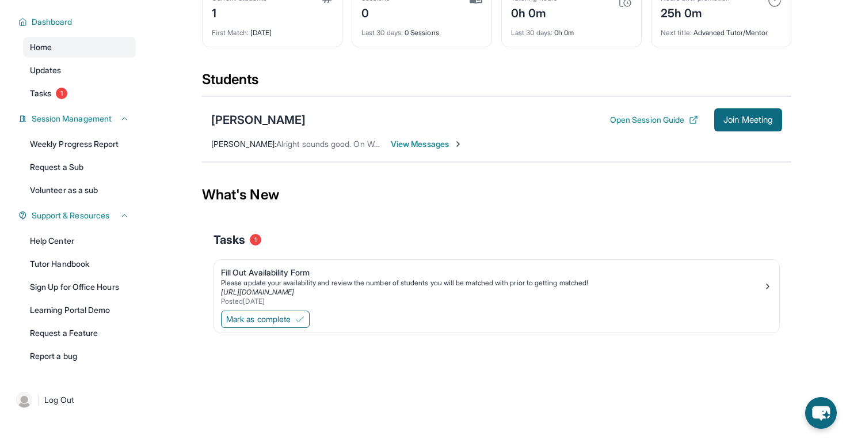
scroll to position [0, 0]
